Goal: Book appointment/travel/reservation

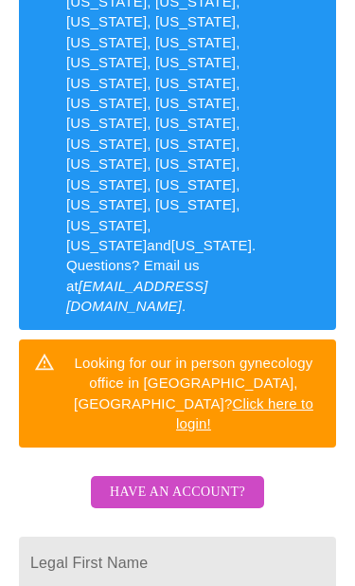
click at [228, 481] on span "Have an account?" at bounding box center [178, 493] width 136 height 24
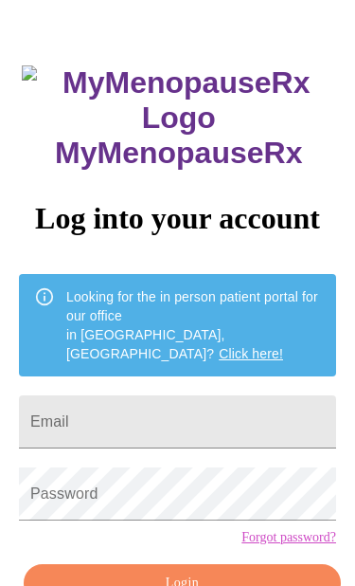
click at [219, 395] on input "Email" at bounding box center [178, 421] width 318 height 53
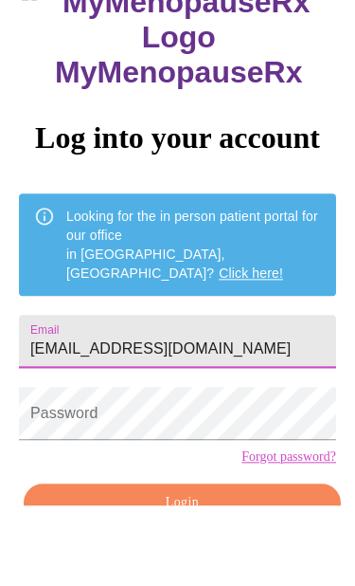
type input "Shannonmpickens@gmail.com"
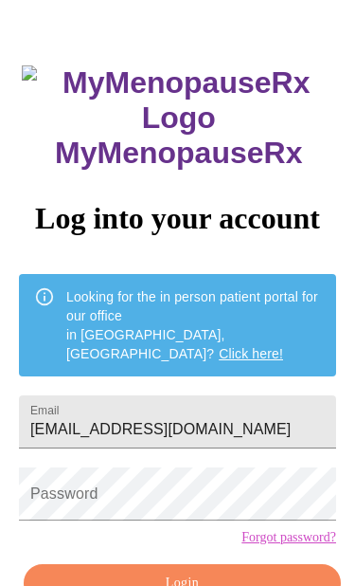
scroll to position [113, 0]
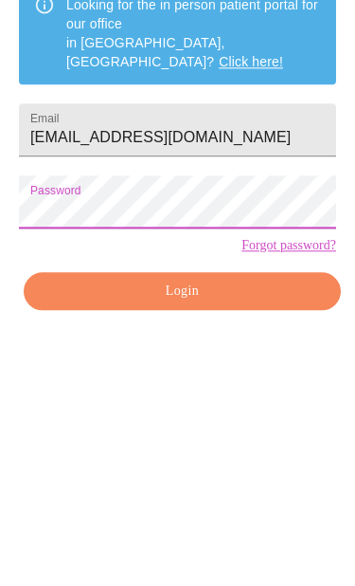
click at [285, 532] on button "Login" at bounding box center [183, 551] width 318 height 39
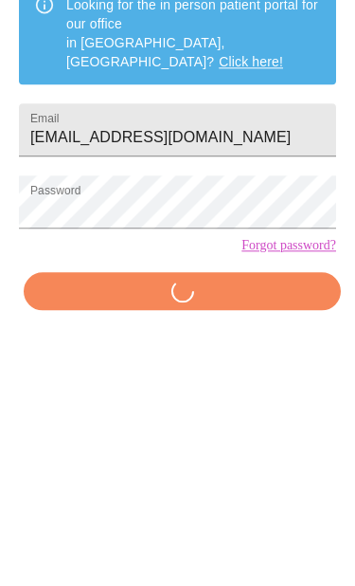
scroll to position [81, 0]
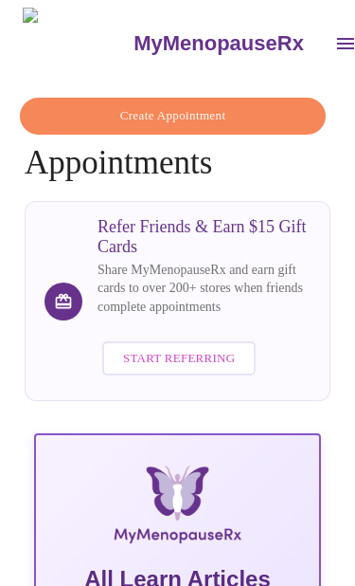
click at [323, 37] on button "open drawer" at bounding box center [346, 44] width 46 height 46
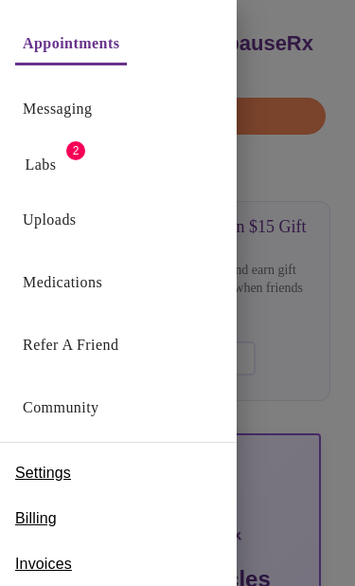
click at [278, 281] on div at bounding box center [177, 293] width 355 height 586
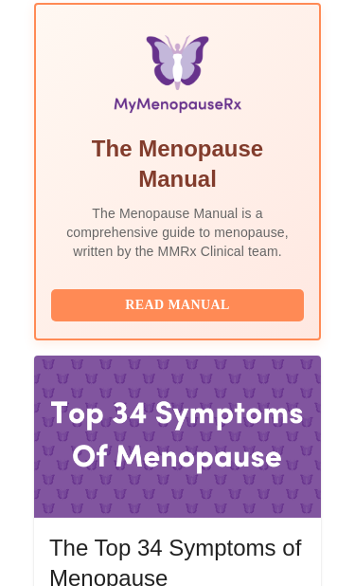
scroll to position [791, 0]
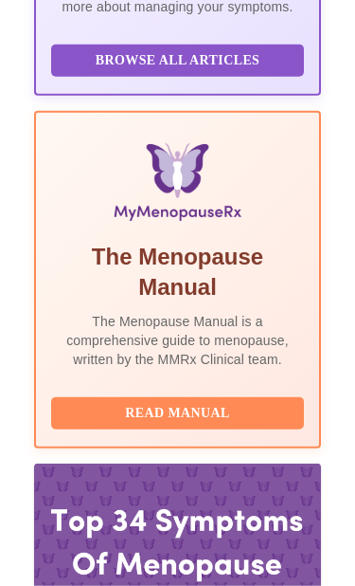
scroll to position [693, 0]
